Goal: Task Accomplishment & Management: Manage account settings

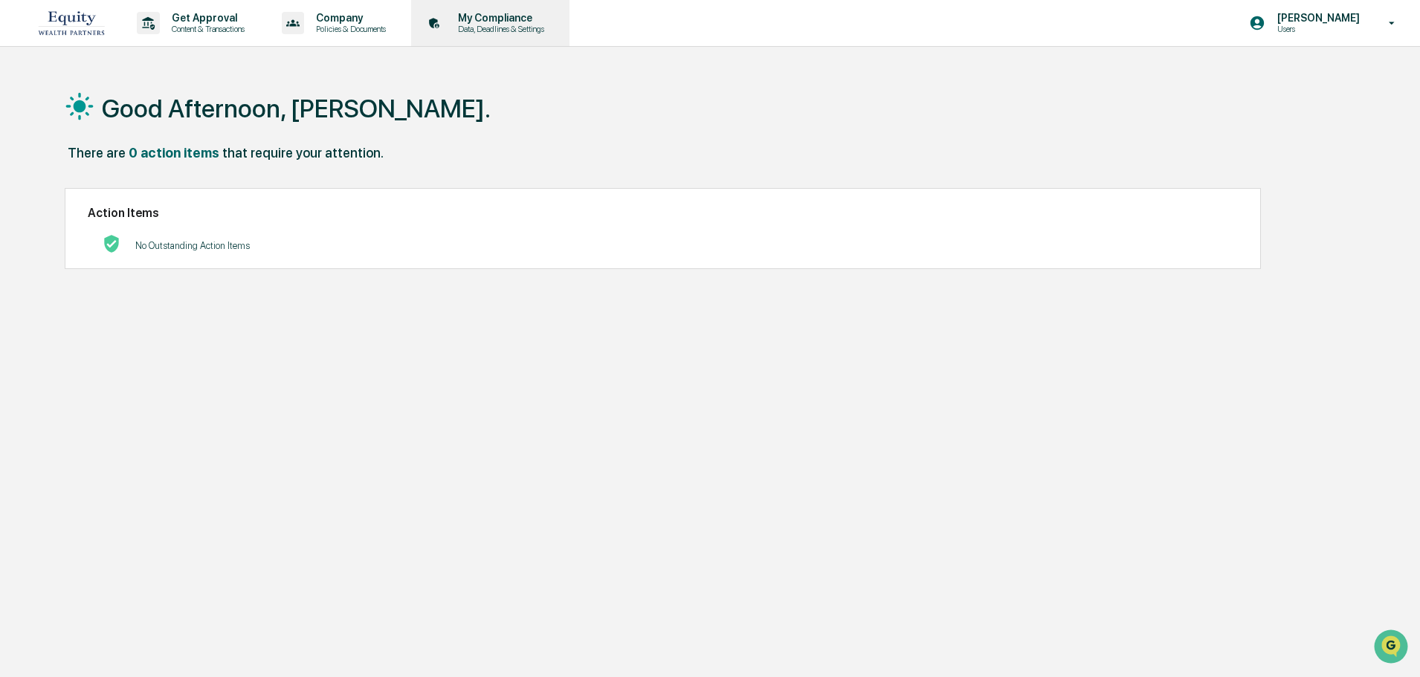
click at [523, 30] on p "Data, Deadlines & Settings" at bounding box center [499, 29] width 106 height 10
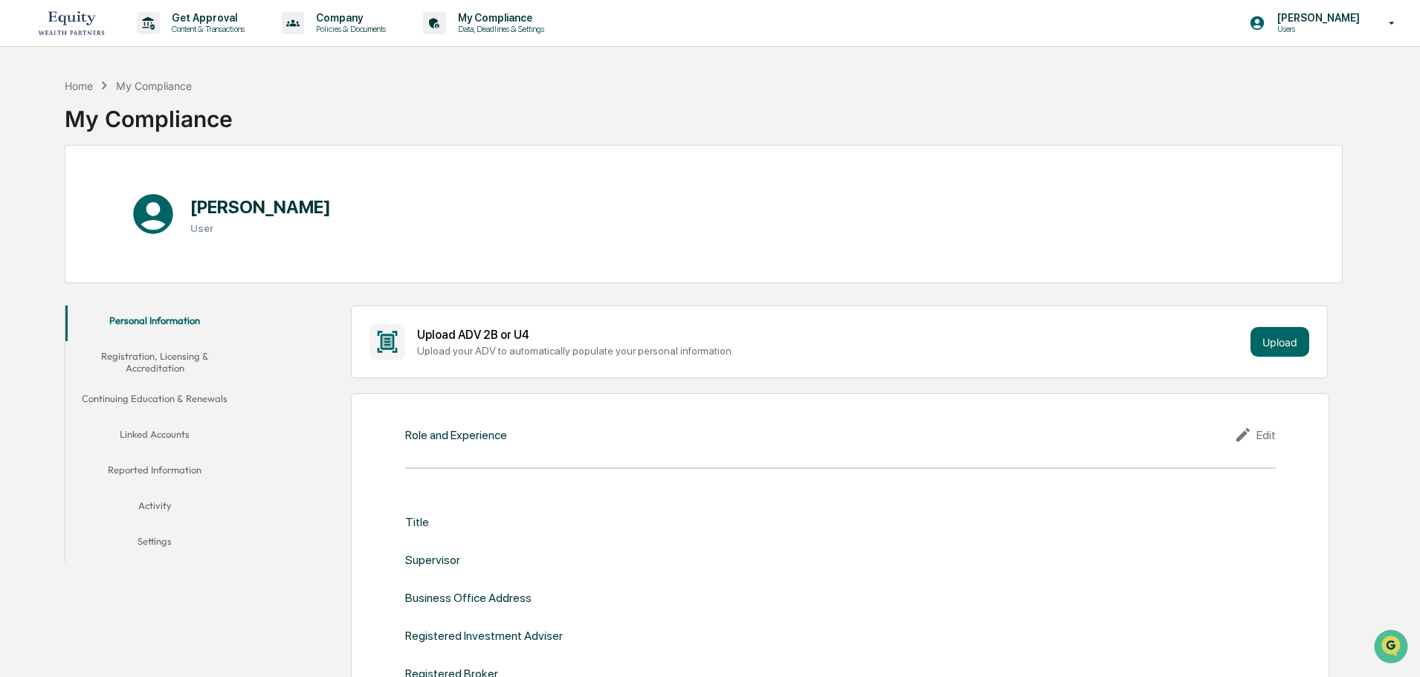
click at [153, 432] on button "Linked Accounts" at bounding box center [154, 437] width 178 height 36
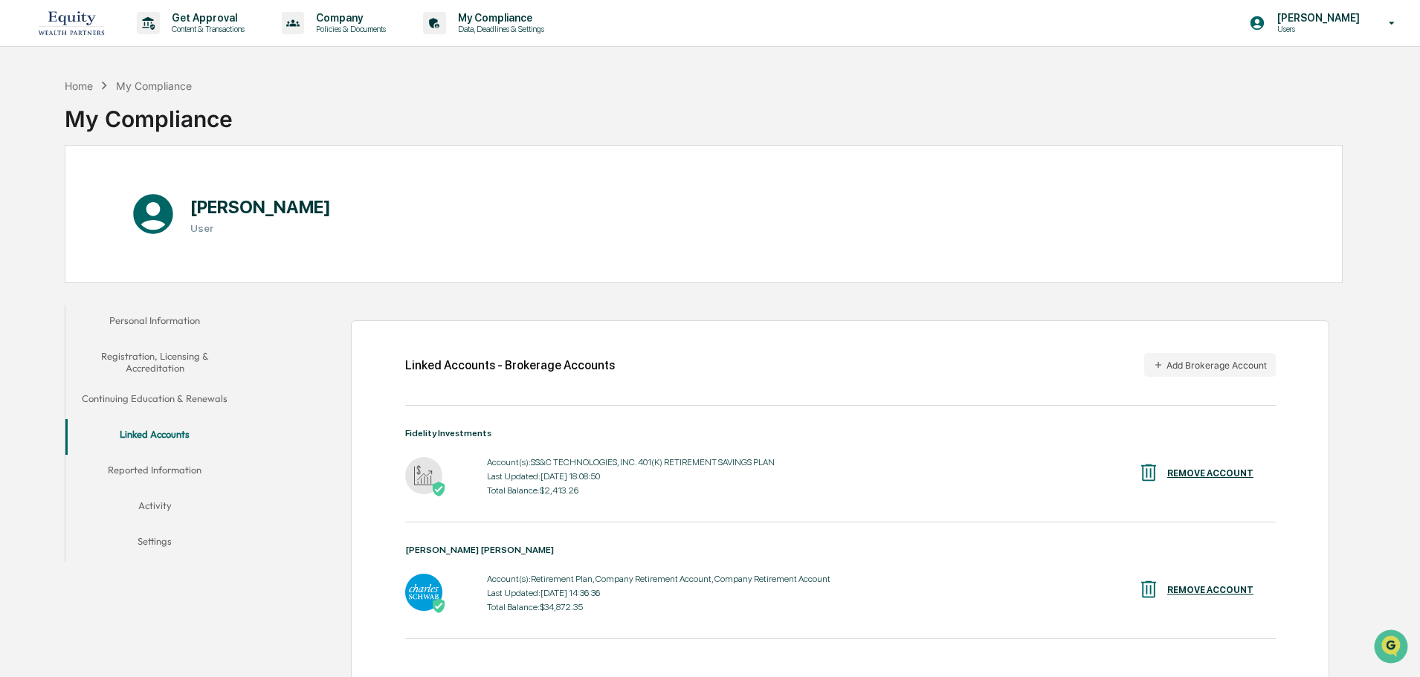
click at [178, 472] on button "Reported Information" at bounding box center [154, 473] width 178 height 36
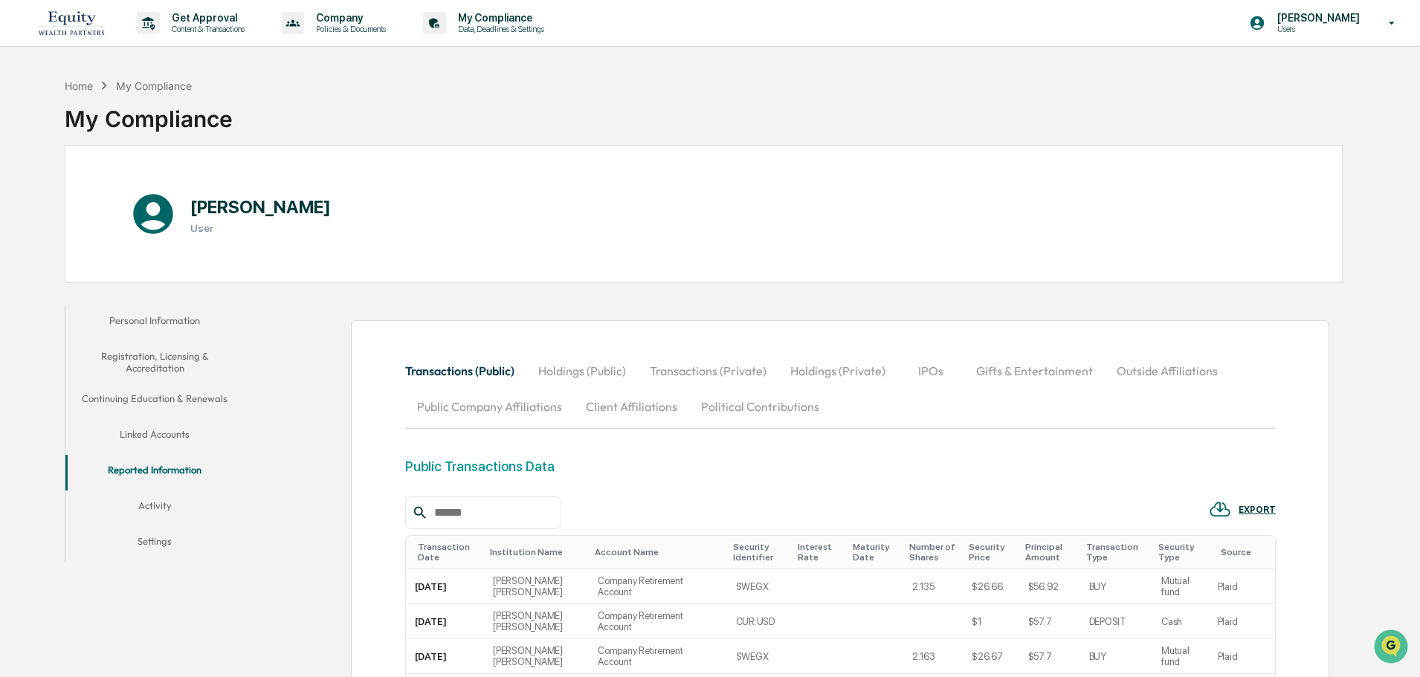
click at [165, 501] on button "Activity" at bounding box center [154, 509] width 178 height 36
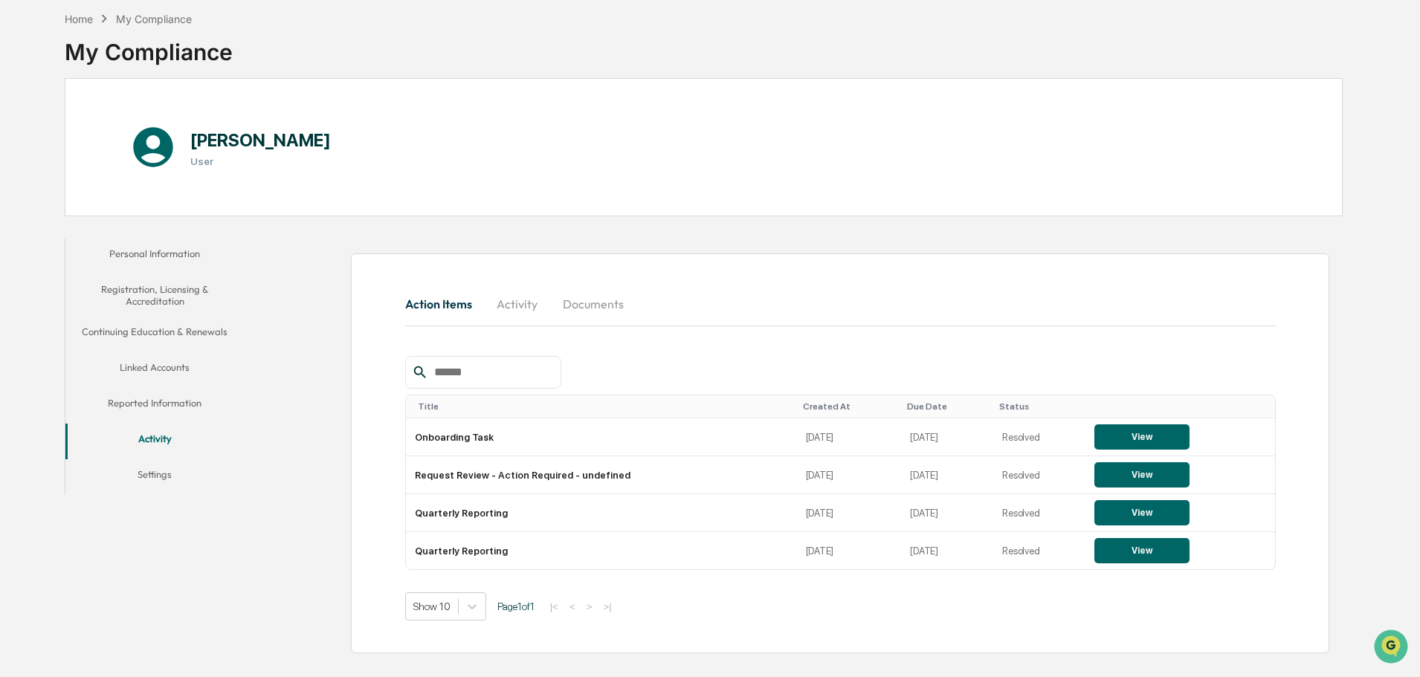
scroll to position [71, 0]
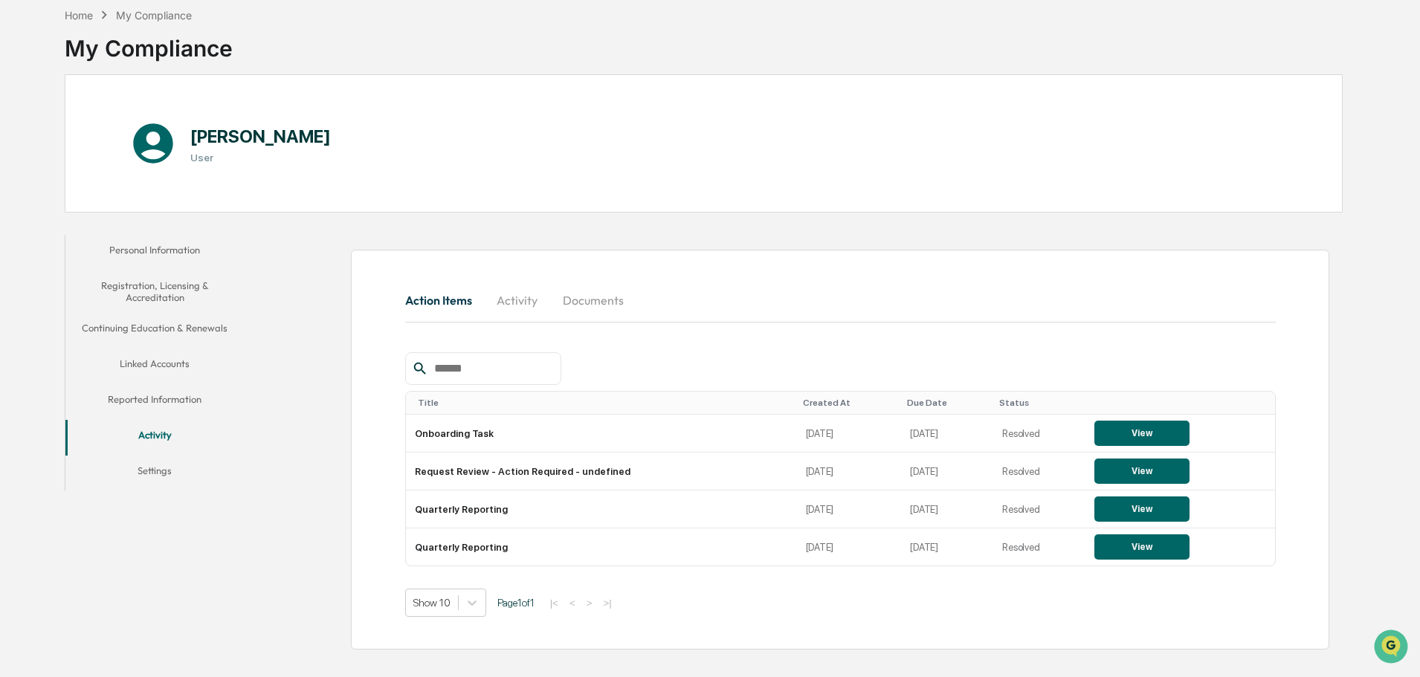
click at [167, 467] on button "Settings" at bounding box center [154, 474] width 178 height 36
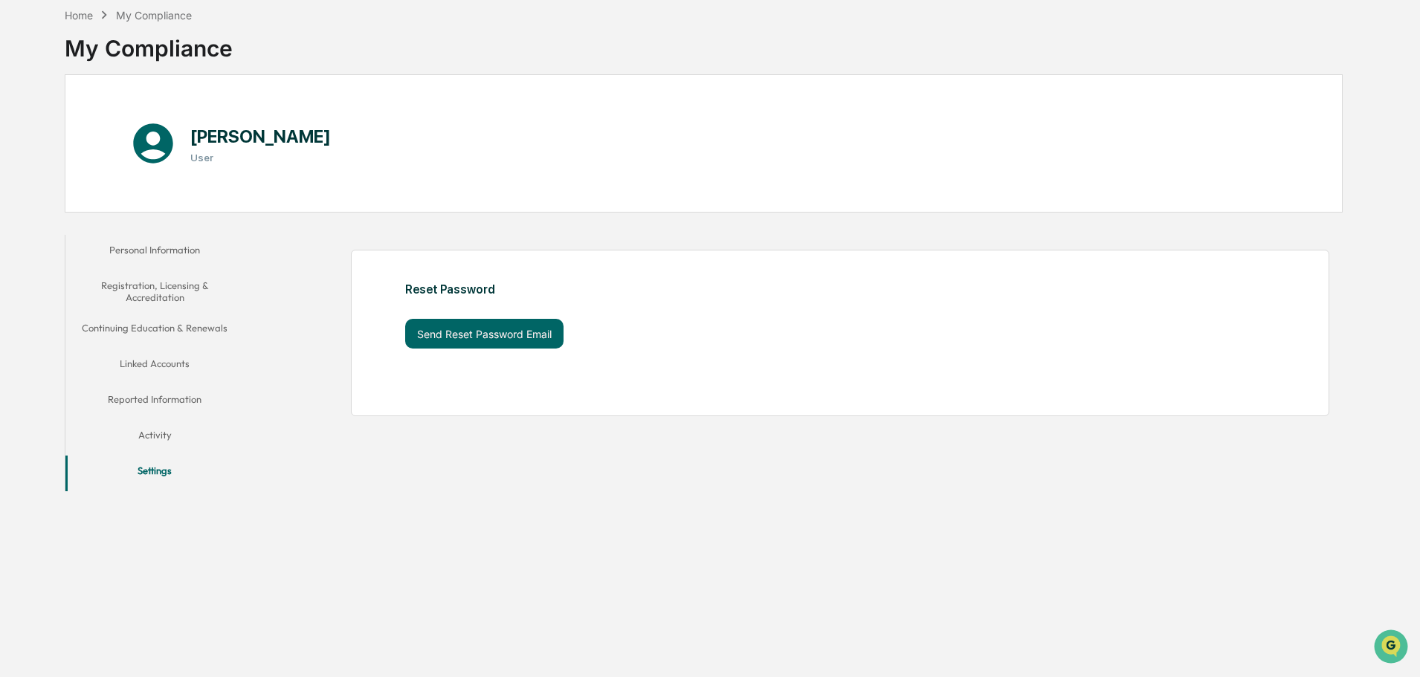
click at [158, 361] on button "Linked Accounts" at bounding box center [154, 367] width 178 height 36
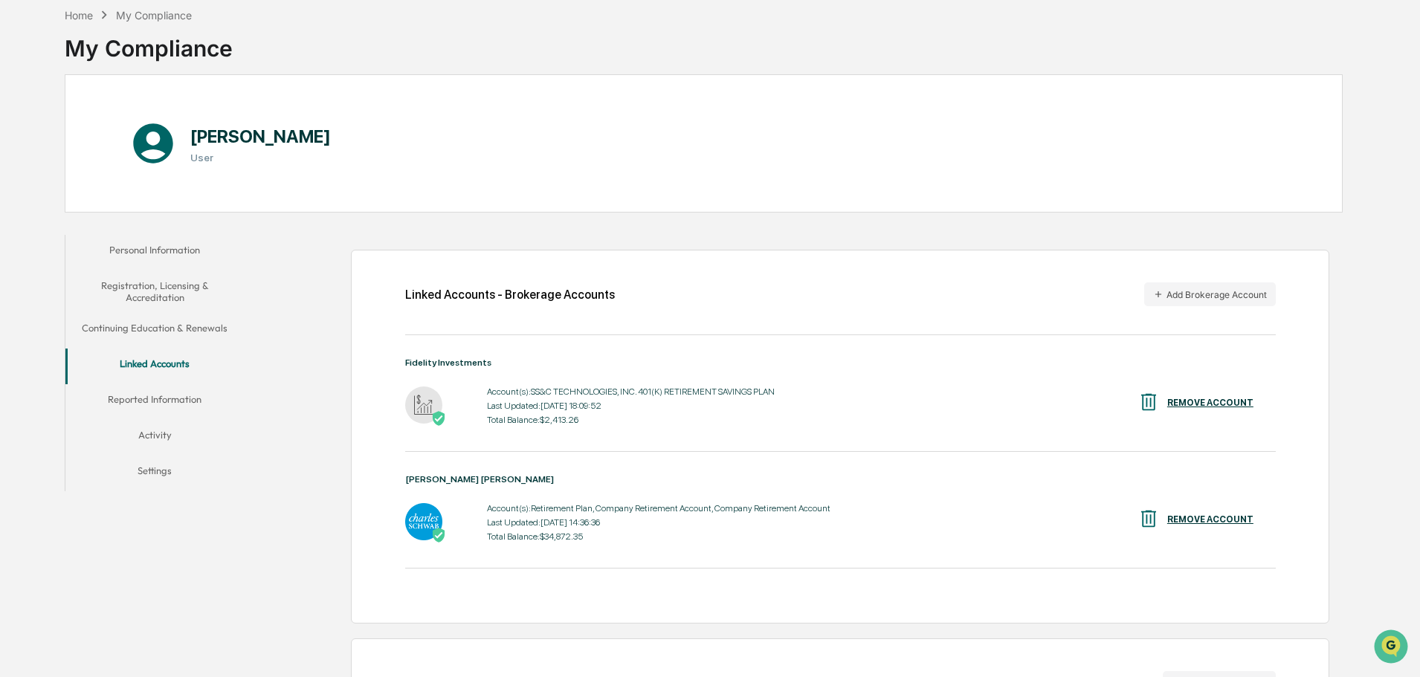
click at [422, 399] on img at bounding box center [423, 404] width 37 height 37
click at [601, 398] on div "Account(s): SS&C TECHNOLOGIES, INC. 401(K) RETIREMENT SAVINGS PLAN Last Updated…" at bounding box center [631, 406] width 288 height 46
click at [130, 247] on button "Personal Information" at bounding box center [154, 253] width 178 height 36
